Goal: Find specific page/section: Find specific page/section

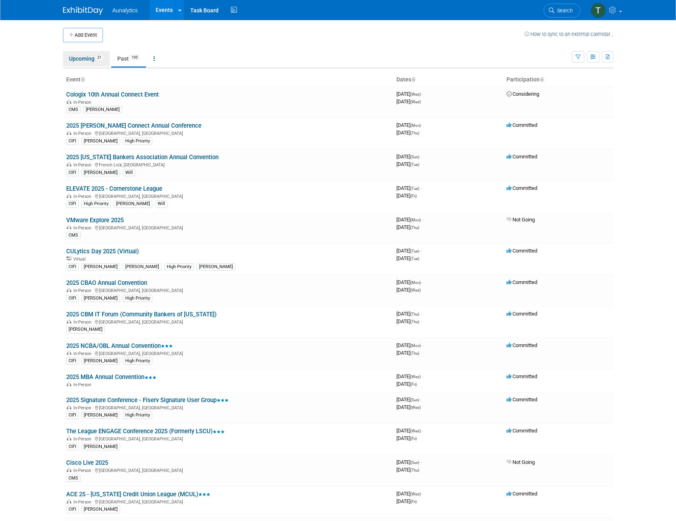
click at [82, 59] on link "Upcoming 21" at bounding box center [86, 58] width 47 height 15
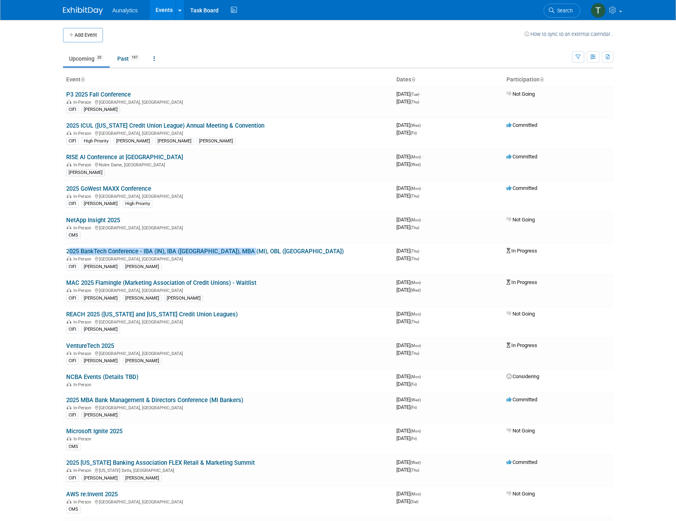
drag, startPoint x: 245, startPoint y: 252, endPoint x: 66, endPoint y: 251, distance: 179.1
click at [66, 251] on td "2025 BankTech Conference - IBA (IN), IBA (IL), MBA (MI), OBL (OH) In-Person Oak…" at bounding box center [228, 259] width 330 height 32
drag, startPoint x: 66, startPoint y: 251, endPoint x: 74, endPoint y: 251, distance: 8.4
copy link "2025 BankTech Conference - IBA (IN), IBA ([GEOGRAPHIC_DATA]), MBA (MI), OBL ([G…"
click at [322, 251] on td "2025 BankTech Conference - IBA (IN), IBA (IL), MBA (MI), OBL (OH) In-Person Oak…" at bounding box center [228, 259] width 330 height 32
